Goal: Task Accomplishment & Management: Manage account settings

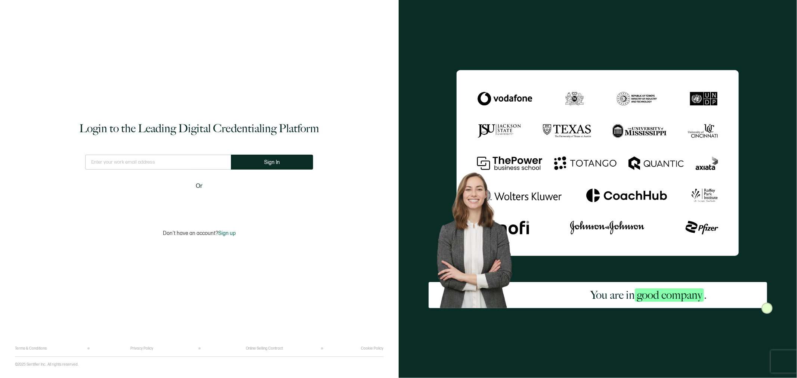
click at [201, 163] on input "text" at bounding box center [158, 162] width 146 height 15
type input "[EMAIL_ADDRESS][DOMAIN_NAME]"
click at [266, 162] on button "Sign In" at bounding box center [272, 162] width 82 height 15
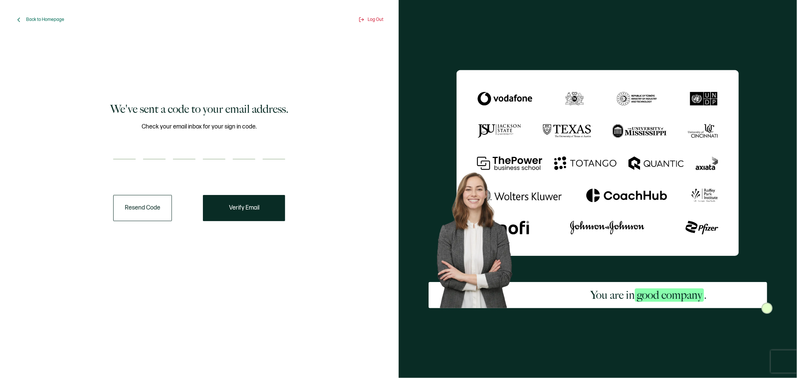
click at [123, 151] on input "number" at bounding box center [124, 152] width 22 height 15
type input "1"
type input "2"
type input "5"
type input "8"
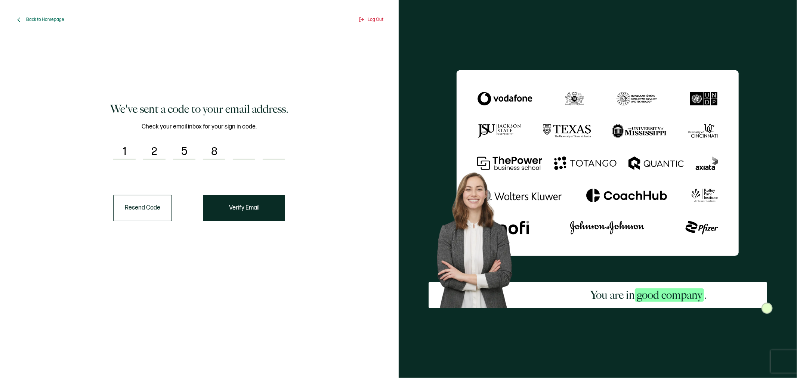
type input "7"
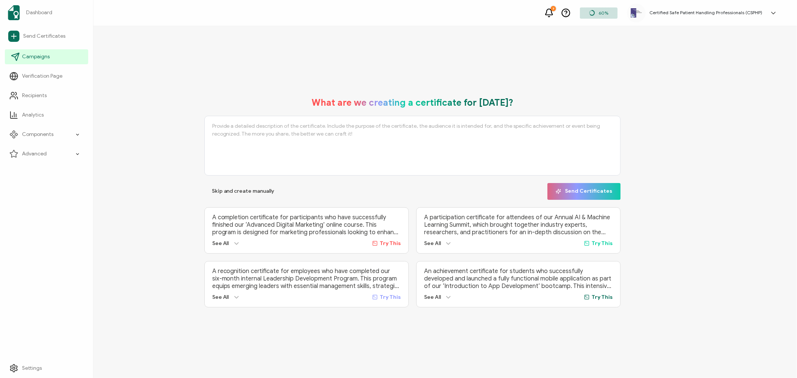
click at [18, 53] on icon at bounding box center [15, 56] width 9 height 9
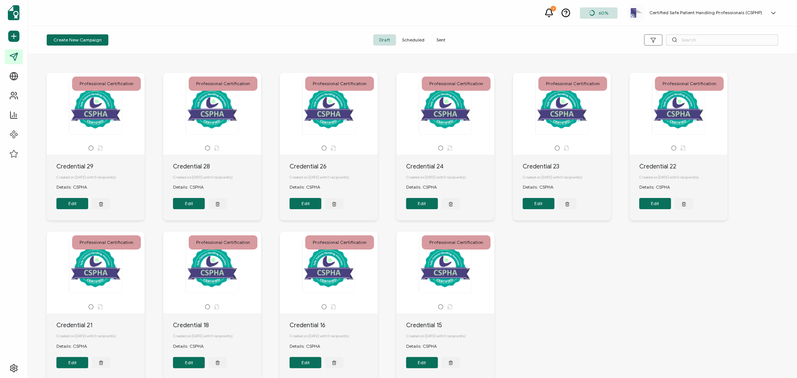
click at [438, 37] on span "Sent" at bounding box center [440, 39] width 21 height 11
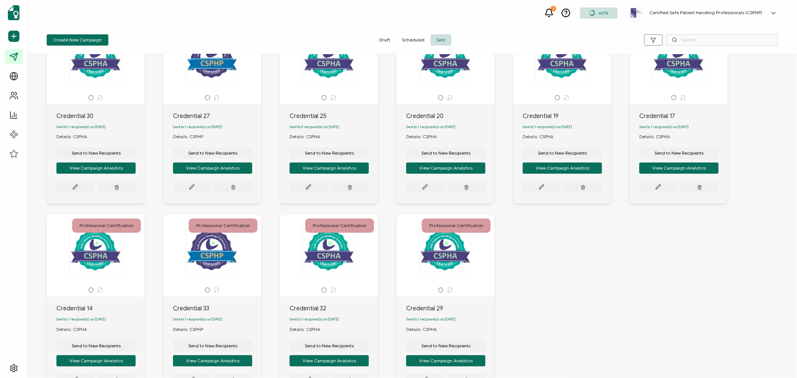
scroll to position [118, 0]
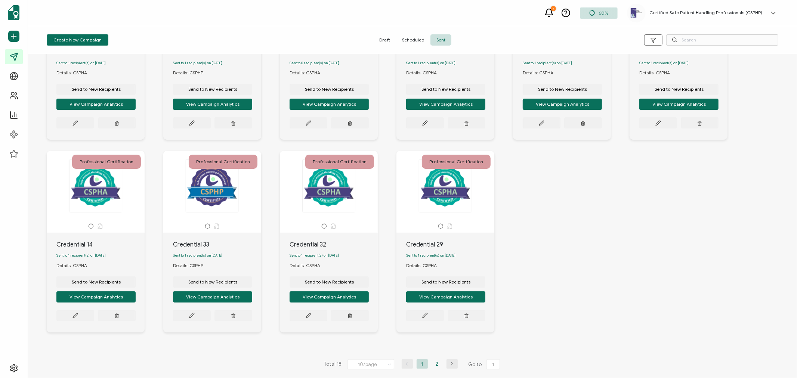
click at [434, 364] on li "2" at bounding box center [436, 363] width 11 height 9
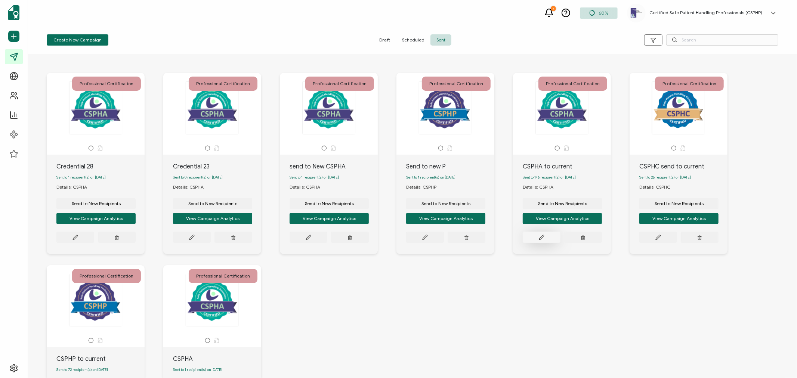
click at [540, 238] on icon at bounding box center [542, 238] width 6 height 6
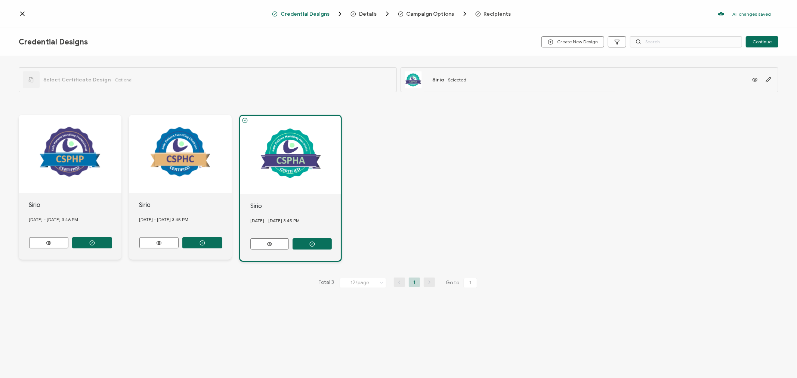
click at [493, 10] on span "Recipients" at bounding box center [493, 13] width 36 height 7
click at [490, 13] on span "Recipients" at bounding box center [497, 14] width 27 height 6
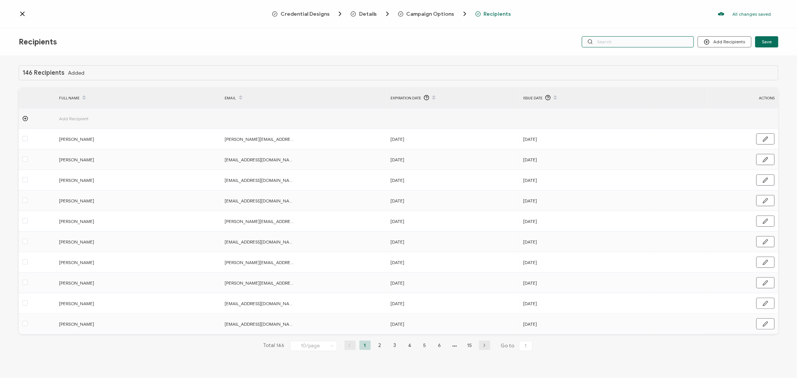
click at [669, 43] on input "text" at bounding box center [638, 41] width 112 height 11
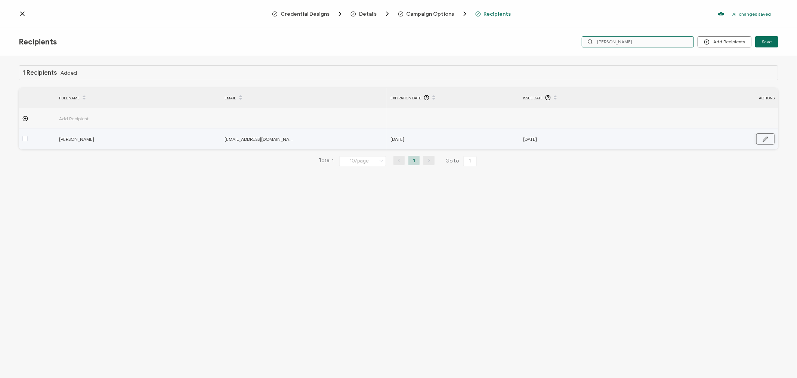
type input "[PERSON_NAME]"
click at [761, 141] on button "button" at bounding box center [765, 138] width 18 height 11
click at [425, 138] on input "[DATE]" at bounding box center [422, 139] width 65 height 12
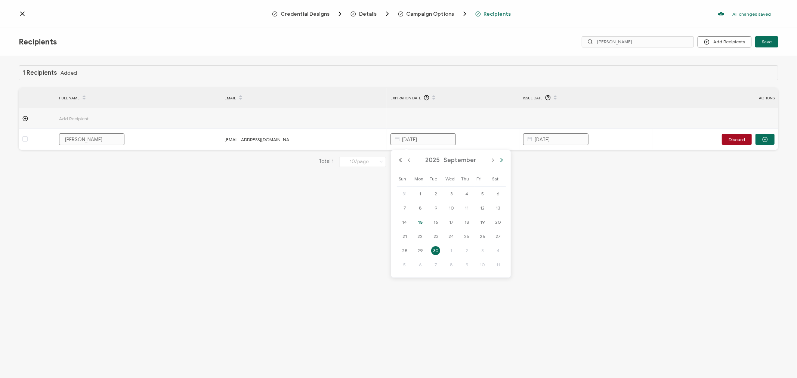
click at [502, 161] on button "Next Year" at bounding box center [501, 160] width 9 height 5
click at [450, 249] on span "30" at bounding box center [451, 250] width 9 height 9
type input "[DATE]"
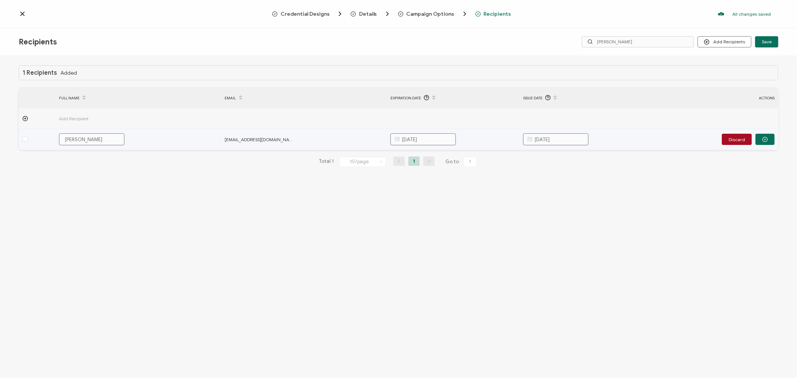
click at [579, 139] on input "[DATE]" at bounding box center [555, 139] width 65 height 12
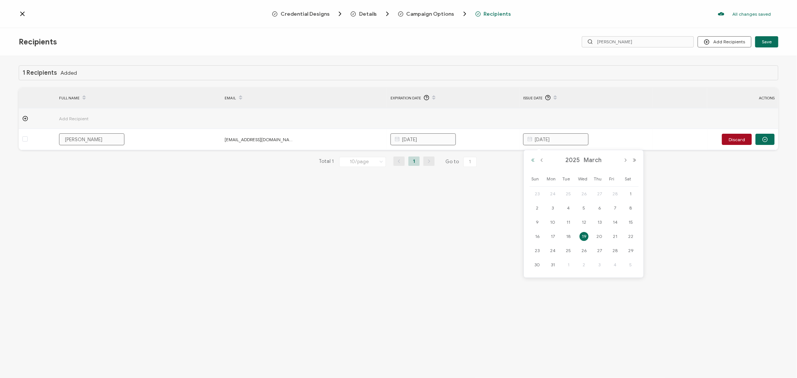
click at [533, 162] on button "Previous Year" at bounding box center [532, 160] width 9 height 5
click at [624, 158] on button "Next Month" at bounding box center [625, 160] width 9 height 5
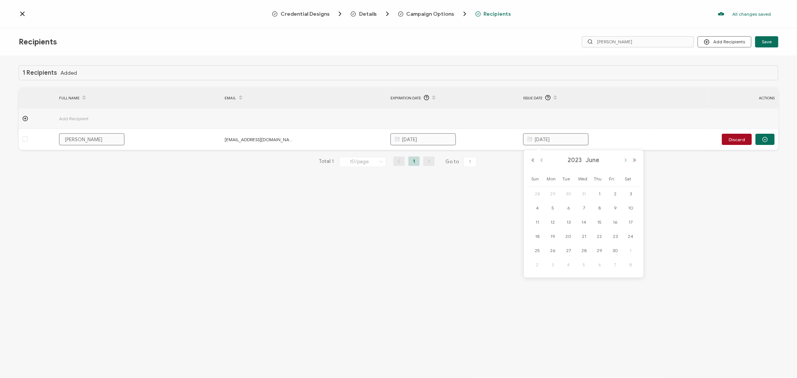
click at [624, 158] on button "Next Month" at bounding box center [625, 160] width 9 height 5
click at [585, 250] on span "27" at bounding box center [583, 250] width 9 height 9
type input "[DATE]"
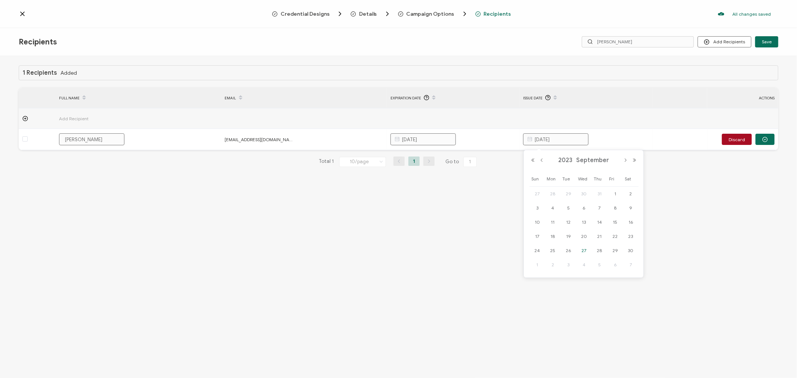
type input "[DATE]"
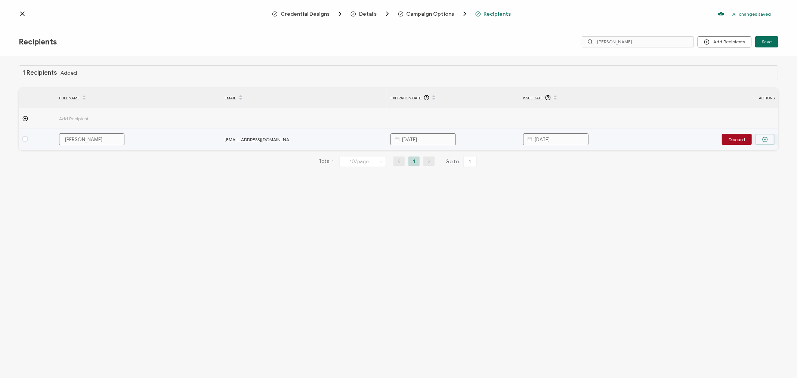
click at [770, 141] on button "button" at bounding box center [764, 139] width 19 height 11
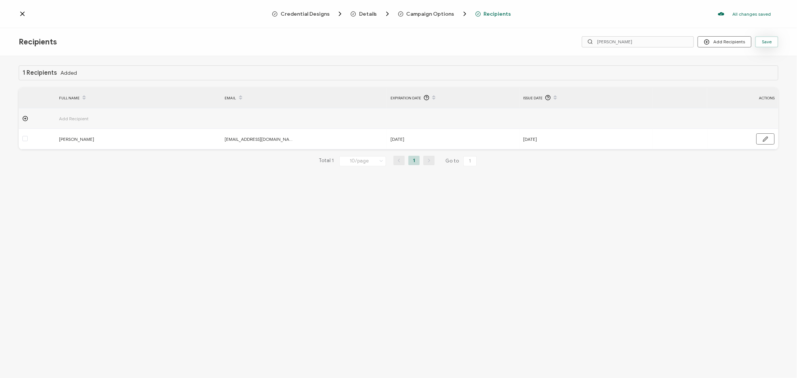
click at [775, 42] on button "Save" at bounding box center [766, 41] width 23 height 11
